Goal: Navigation & Orientation: Find specific page/section

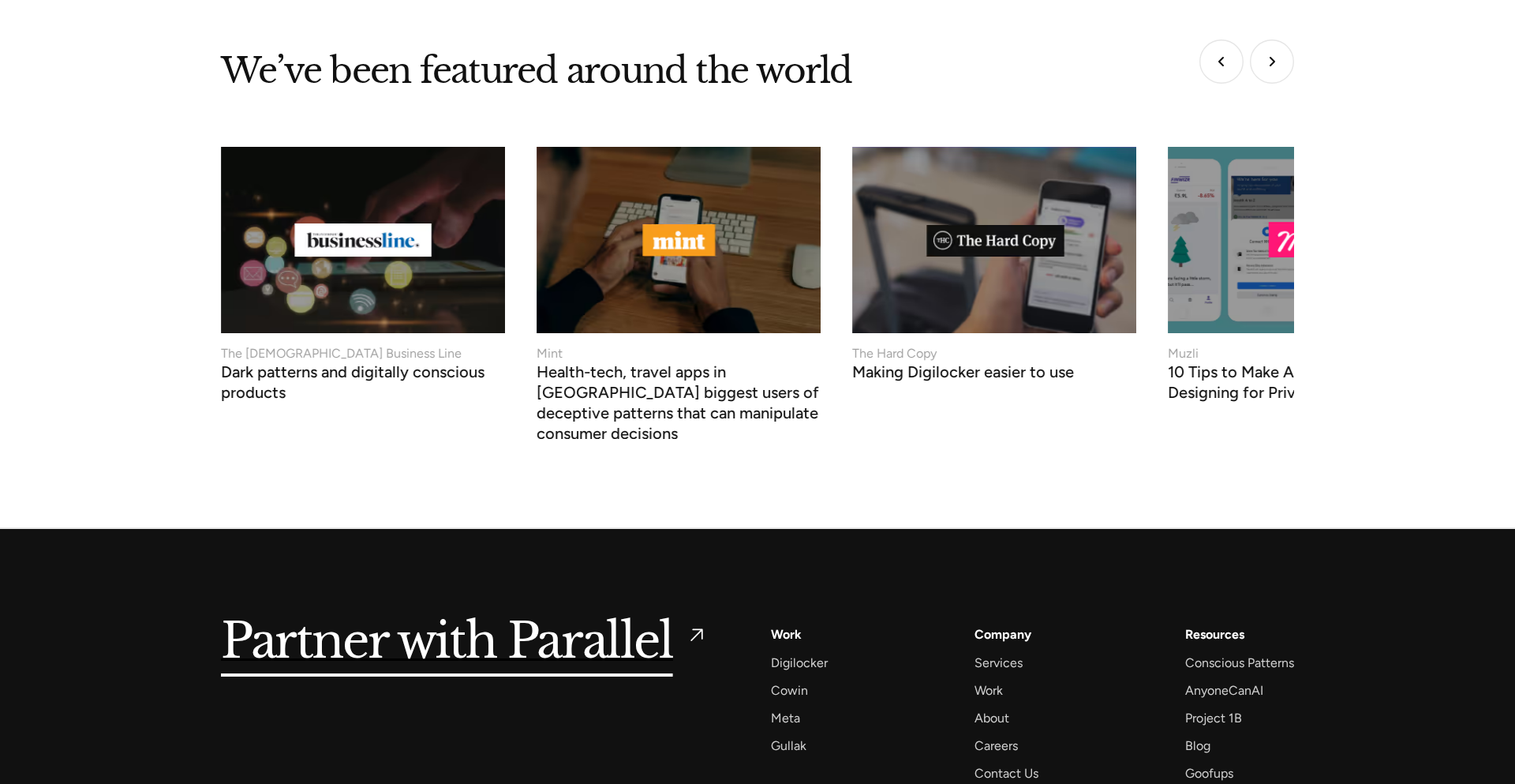
scroll to position [6000, 0]
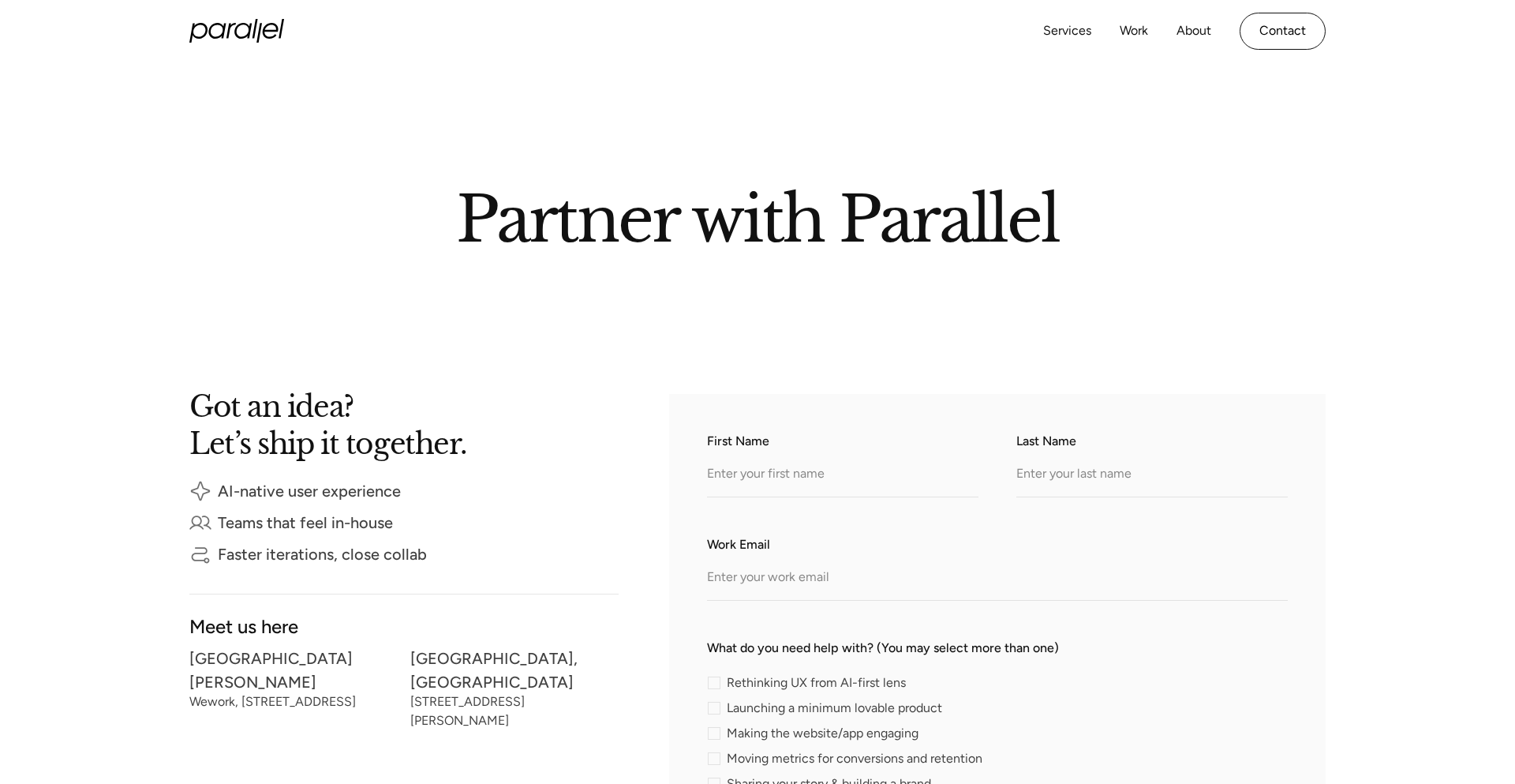
scroll to position [2351, 0]
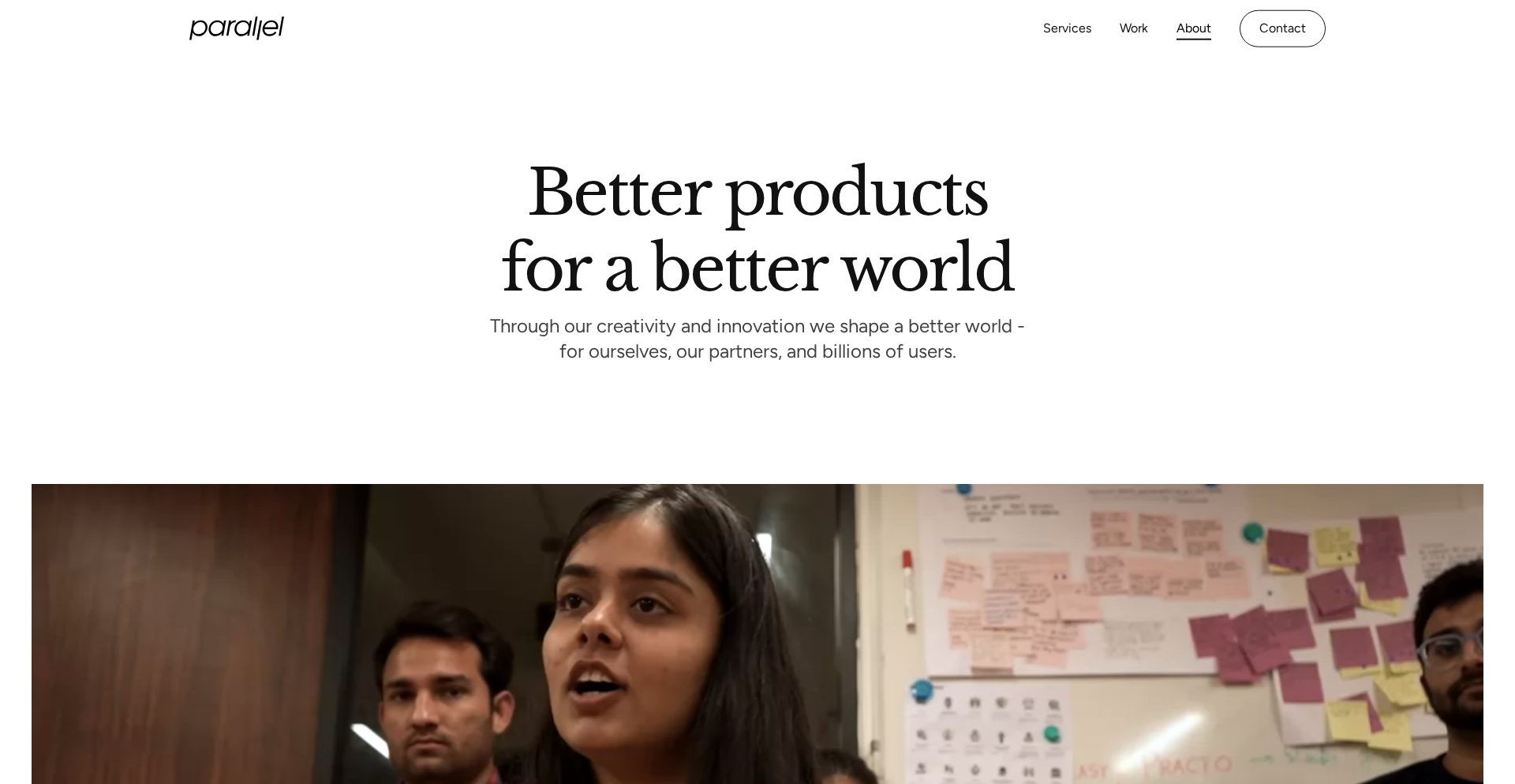
scroll to position [3752, 0]
